Goal: Task Accomplishment & Management: Manage account settings

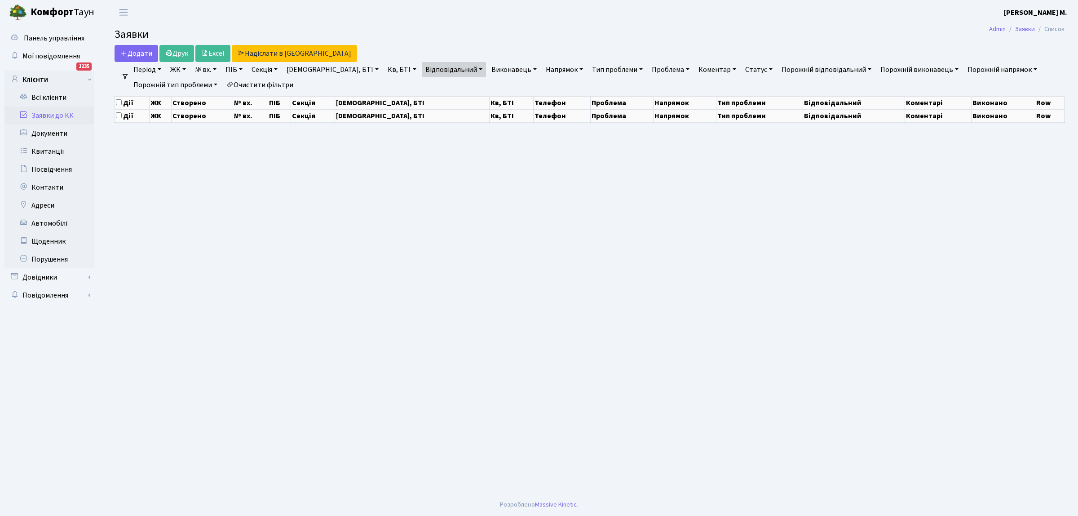
select select "25"
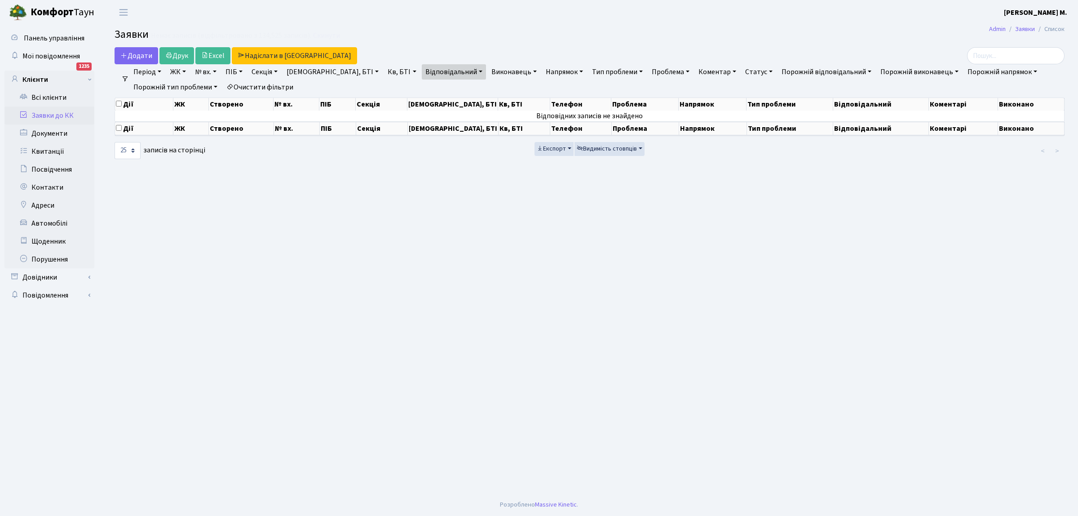
click at [59, 113] on link "Заявки до КК" at bounding box center [49, 115] width 90 height 18
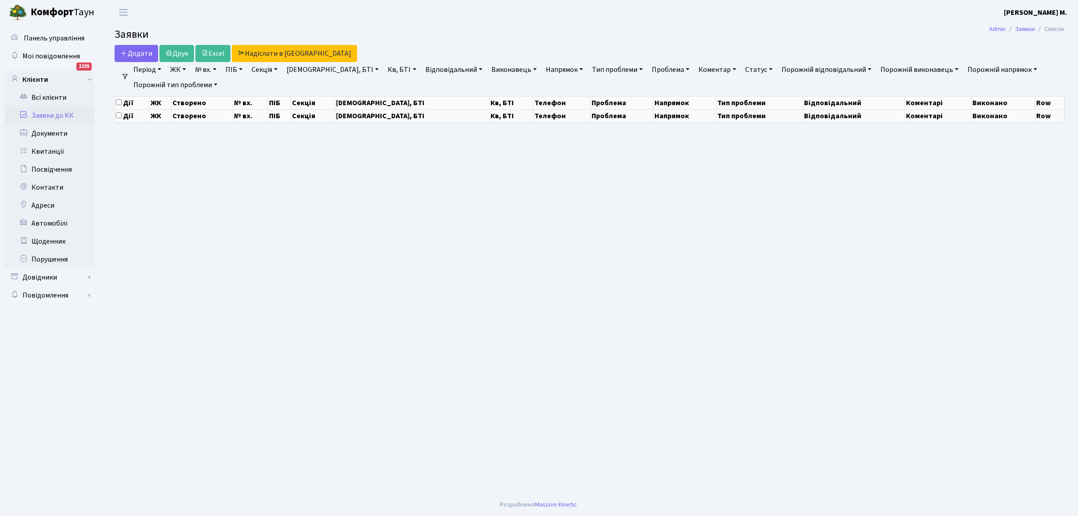
select select "25"
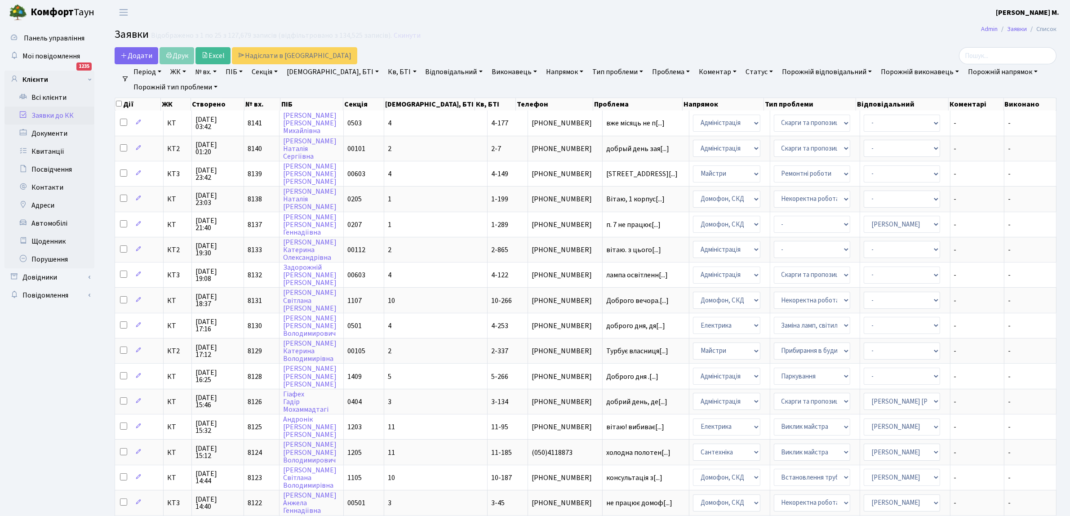
click at [423, 71] on link "Відповідальний" at bounding box center [454, 71] width 64 height 15
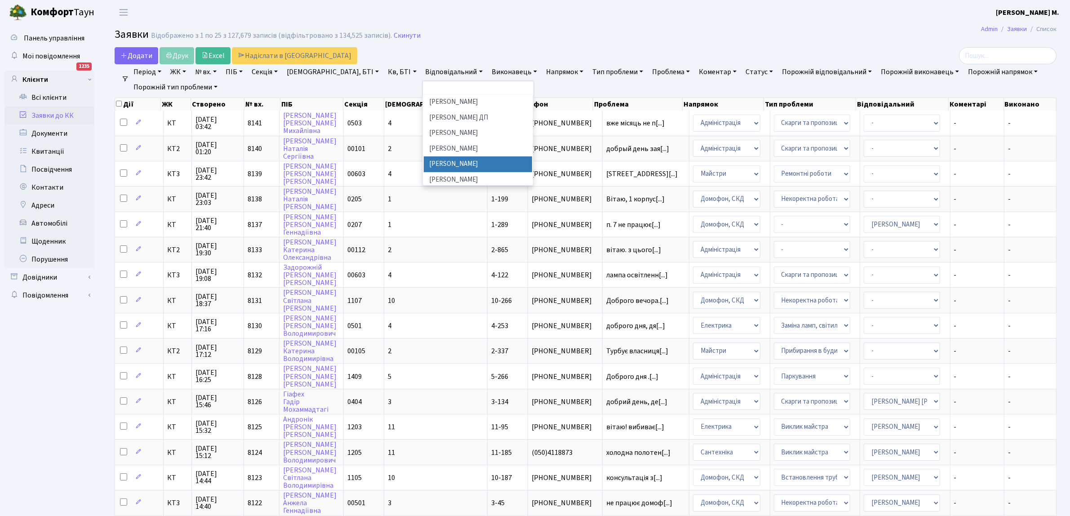
scroll to position [437, 0]
click at [439, 159] on li "[PERSON_NAME]И." at bounding box center [478, 167] width 109 height 16
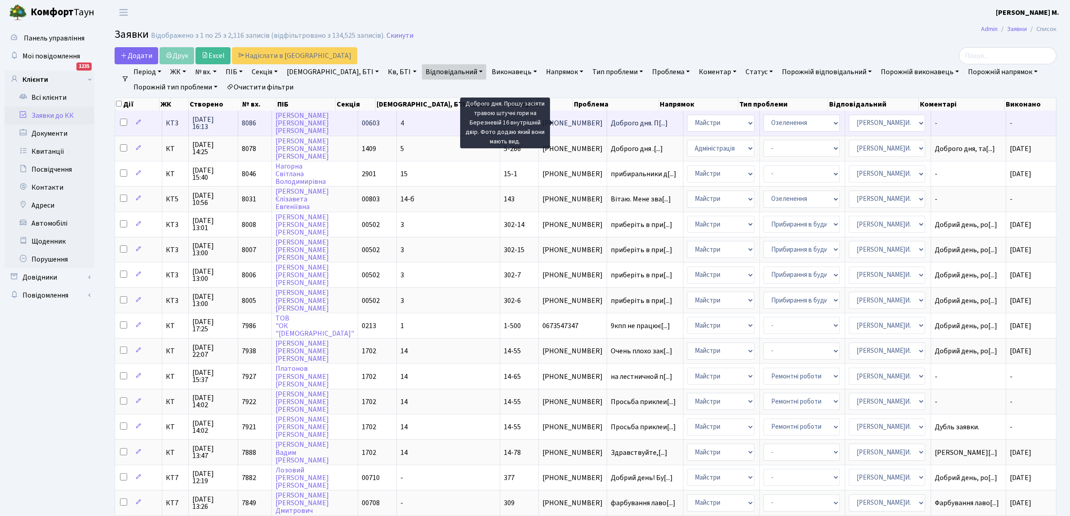
click at [610, 123] on span "Доброго дня. П[...]" at bounding box center [638, 123] width 57 height 10
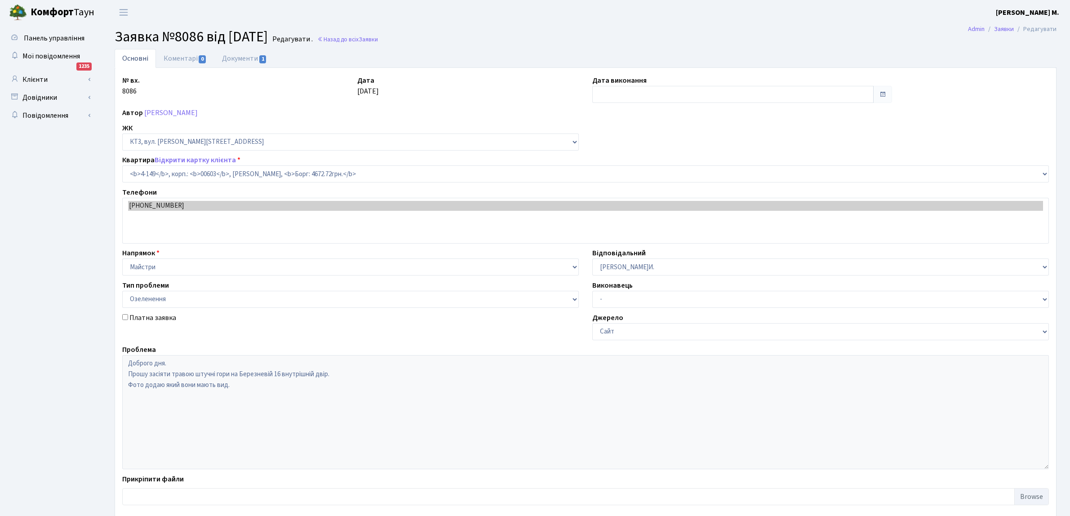
select select "16608"
select select "65"
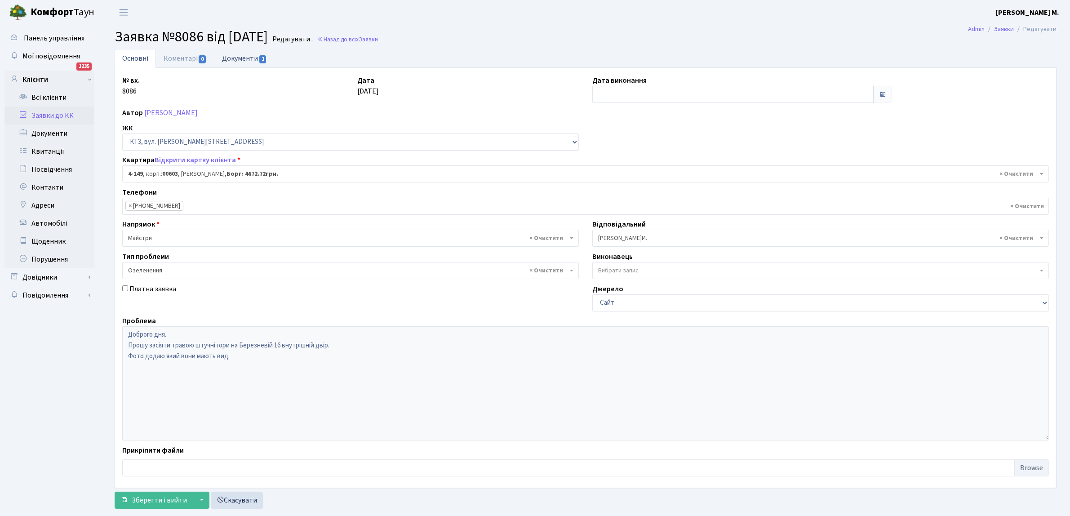
click at [261, 58] on span "1" at bounding box center [262, 59] width 7 height 8
select select "25"
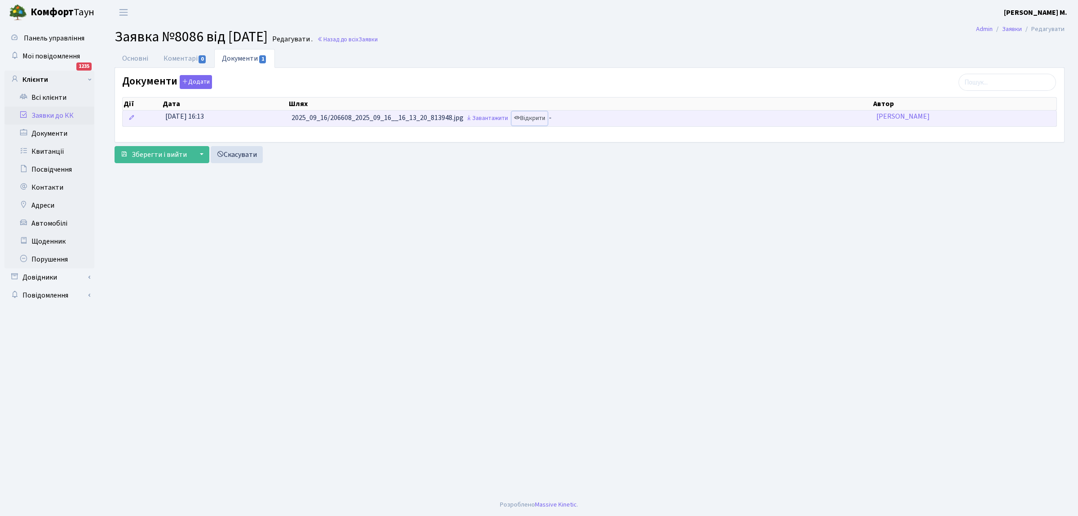
click at [539, 118] on link "Відкрити" at bounding box center [530, 118] width 36 height 14
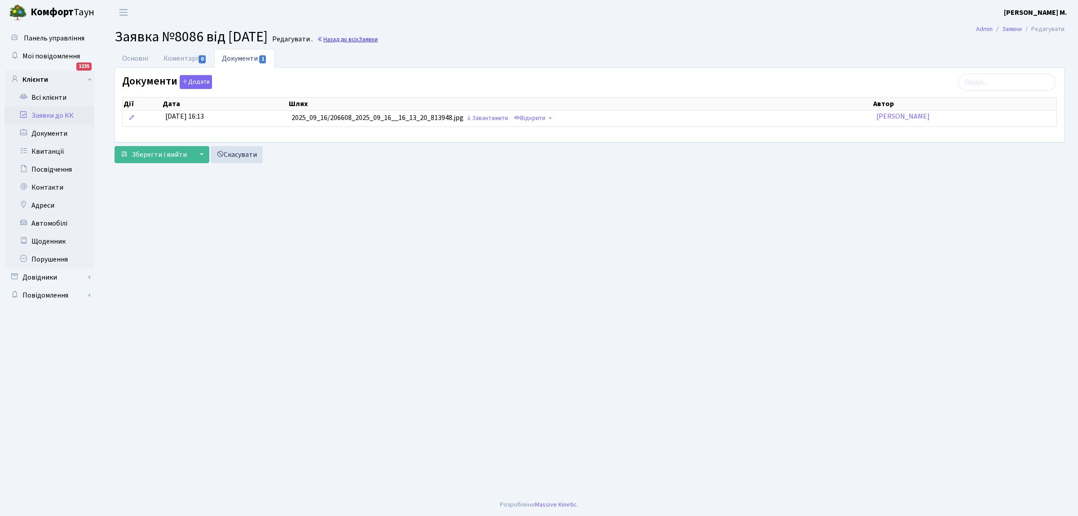
click at [373, 40] on link "Назад до всіх Заявки" at bounding box center [347, 39] width 61 height 9
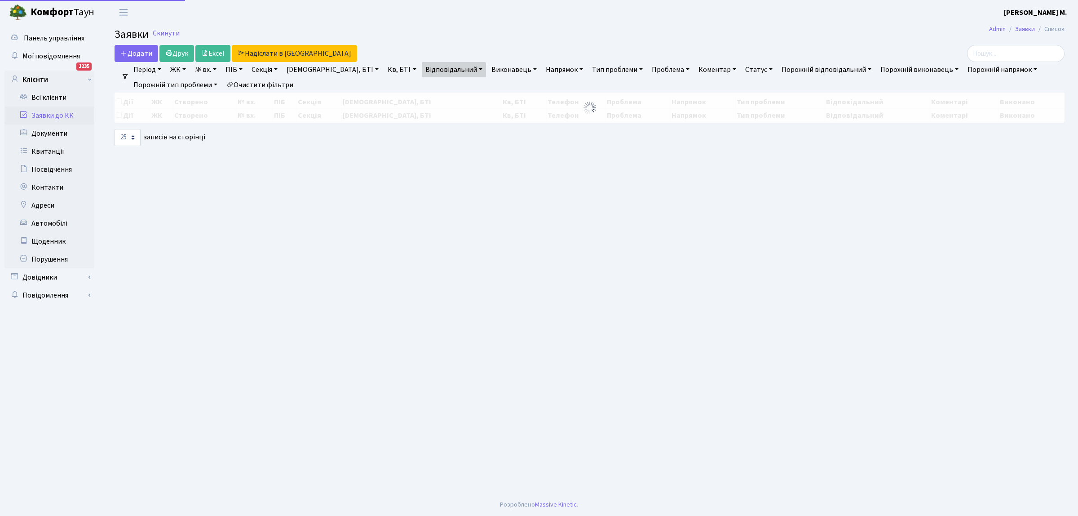
select select "25"
